Goal: Transaction & Acquisition: Purchase product/service

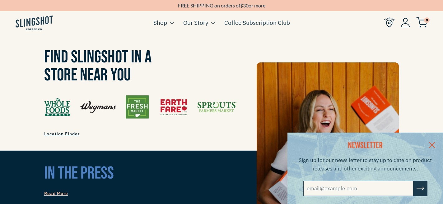
scroll to position [482, 0]
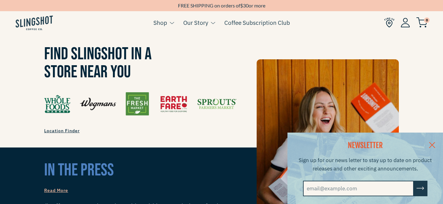
click at [66, 128] on span "Location Finder" at bounding box center [61, 131] width 35 height 6
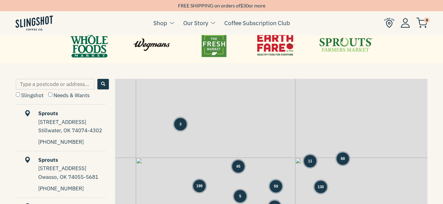
scroll to position [270, 0]
click at [73, 85] on input "Type a postcode or address..." at bounding box center [55, 84] width 78 height 11
type input "27513"
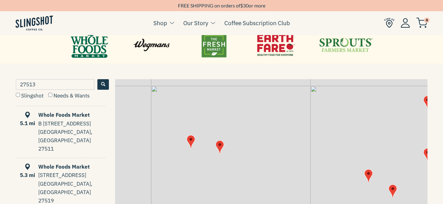
scroll to position [0, 0]
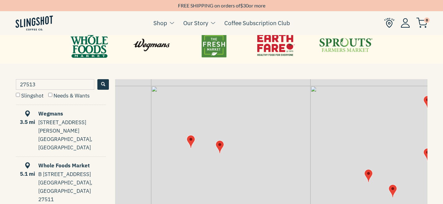
click at [80, 120] on div "3710 Davis Dr" at bounding box center [71, 126] width 67 height 17
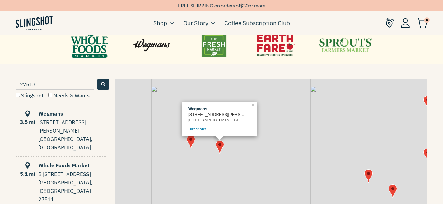
click at [32, 98] on label "Slingshot" at bounding box center [30, 95] width 28 height 7
click at [20, 97] on input "Slingshot" at bounding box center [18, 95] width 4 height 4
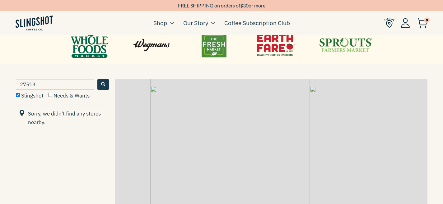
click at [34, 96] on label "Slingshot" at bounding box center [30, 95] width 28 height 7
click at [20, 96] on input "Slingshot" at bounding box center [18, 95] width 4 height 4
checkbox input "false"
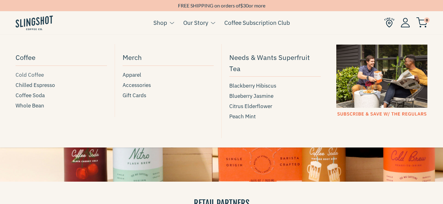
click at [38, 76] on span "Cold Coffee" at bounding box center [30, 75] width 28 height 8
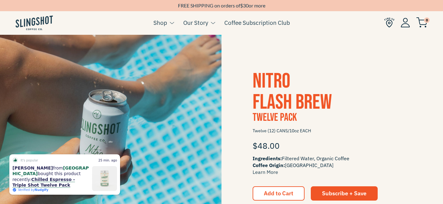
scroll to position [333, 0]
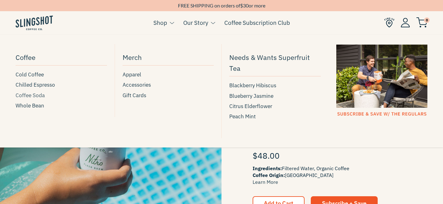
click at [39, 96] on span "Coffee Soda" at bounding box center [30, 95] width 29 height 8
click at [42, 104] on span "Whole Bean" at bounding box center [30, 106] width 29 height 8
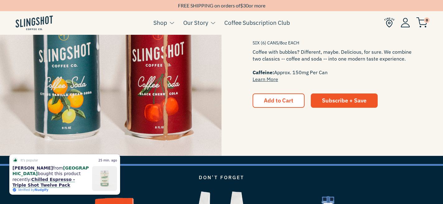
scroll to position [874, 0]
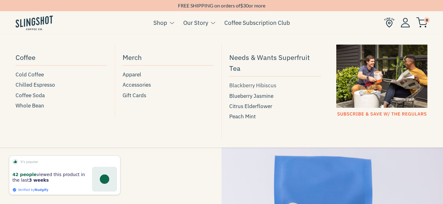
click at [247, 87] on span "Blackberry Hibiscus" at bounding box center [252, 85] width 47 height 8
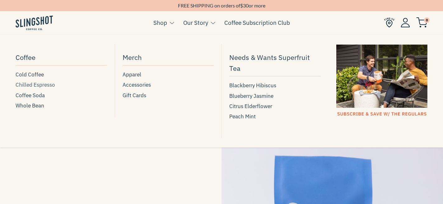
click at [38, 87] on span "Chilled Espresso" at bounding box center [35, 85] width 39 height 8
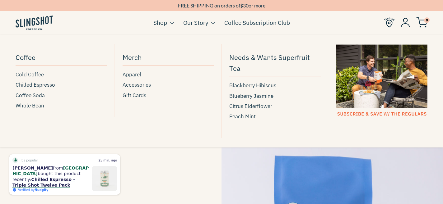
click at [17, 75] on span "Cold Coffee" at bounding box center [30, 75] width 28 height 8
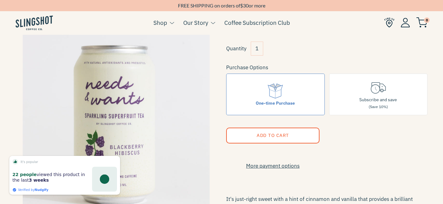
scroll to position [69, 0]
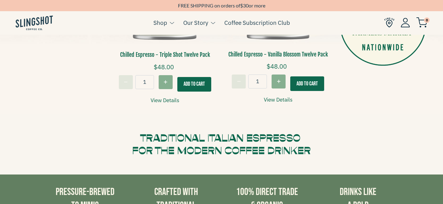
scroll to position [270, 0]
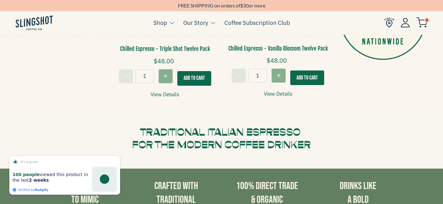
click at [166, 75] on icon "Increase quantity for Chilled Espresso - Triple Shot Twelve Pack" at bounding box center [166, 76] width 4 height 4
click at [126, 82] on button "Decrease quantity for Chilled Espresso - Triple Shot Twelve Pack" at bounding box center [126, 76] width 14 height 14
type input "1"
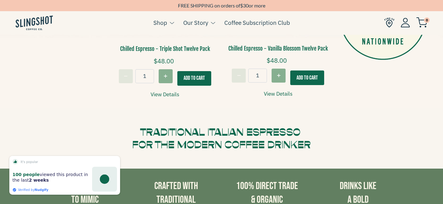
click at [126, 82] on div "− 1 +" at bounding box center [146, 76] width 54 height 14
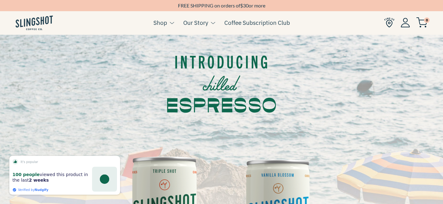
scroll to position [0, 0]
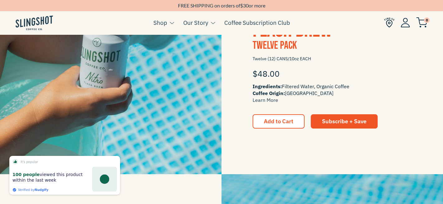
scroll to position [372, 0]
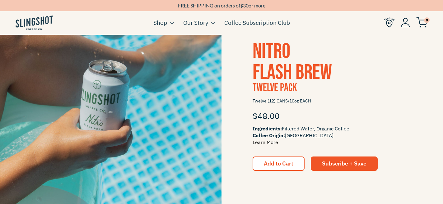
click at [266, 143] on link "Learn More" at bounding box center [264, 142] width 25 height 6
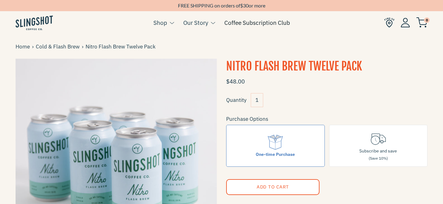
click at [237, 24] on link "Coffee Subscription Club" at bounding box center [257, 22] width 66 height 9
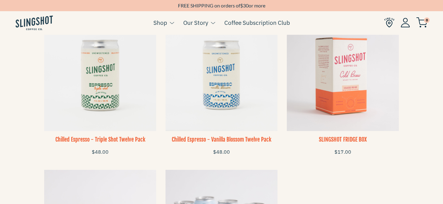
scroll to position [453, 0]
